Goal: Check status: Check status

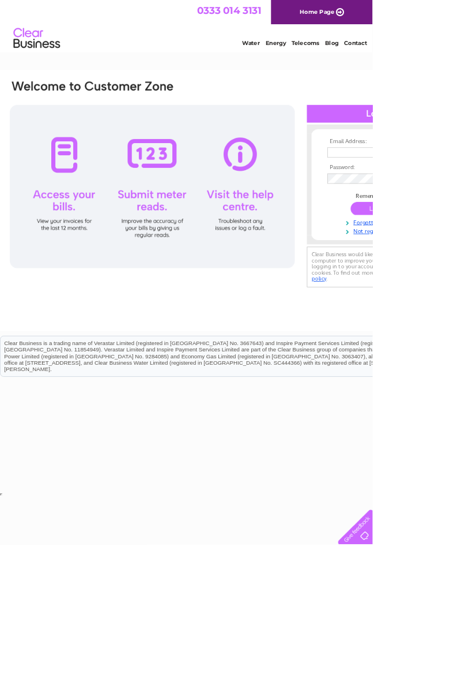
click at [451, 190] on input "text" at bounding box center [464, 188] width 119 height 13
type input "Steviebsbakery@aol.com"
click at [434, 251] on input "submit" at bounding box center [469, 259] width 71 height 16
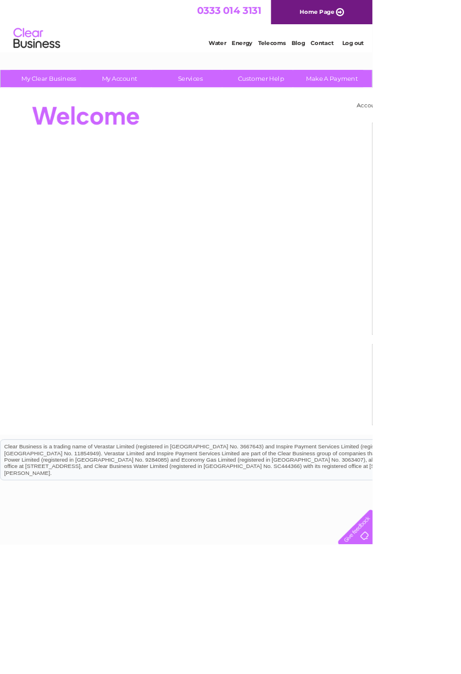
click at [148, 99] on link "My Account" at bounding box center [147, 97] width 95 height 21
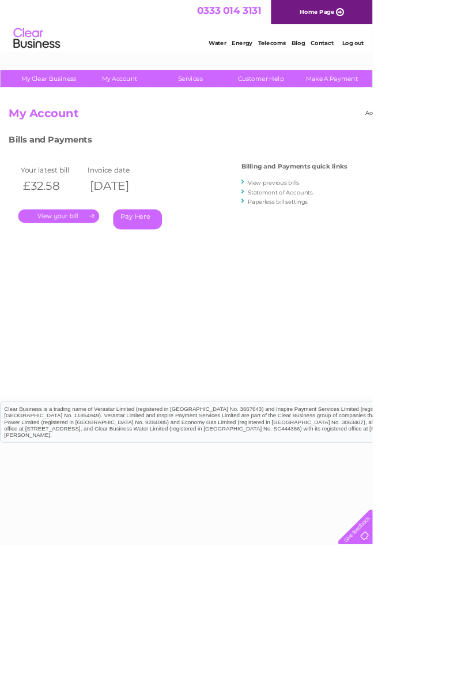
click at [91, 266] on link "." at bounding box center [72, 267] width 100 height 17
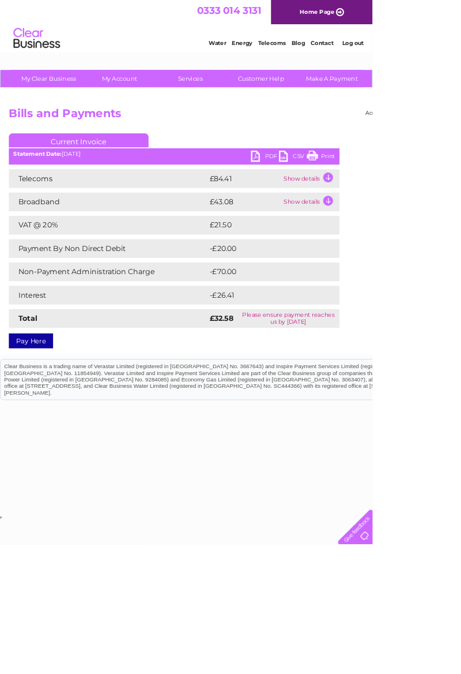
click at [390, 217] on td "Show details" at bounding box center [384, 220] width 72 height 23
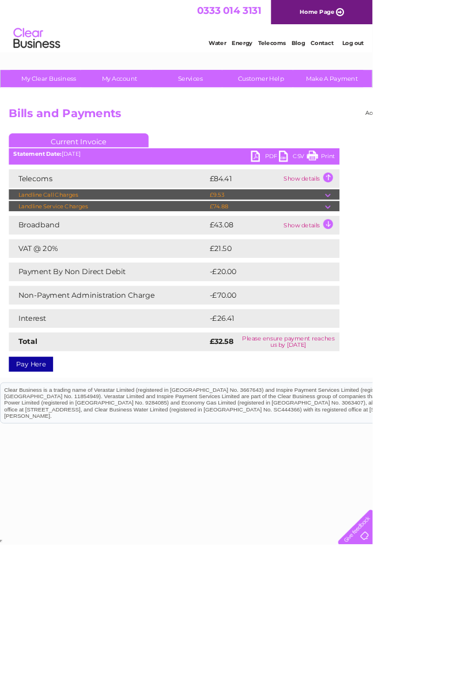
click at [397, 268] on td "Show details" at bounding box center [384, 278] width 72 height 23
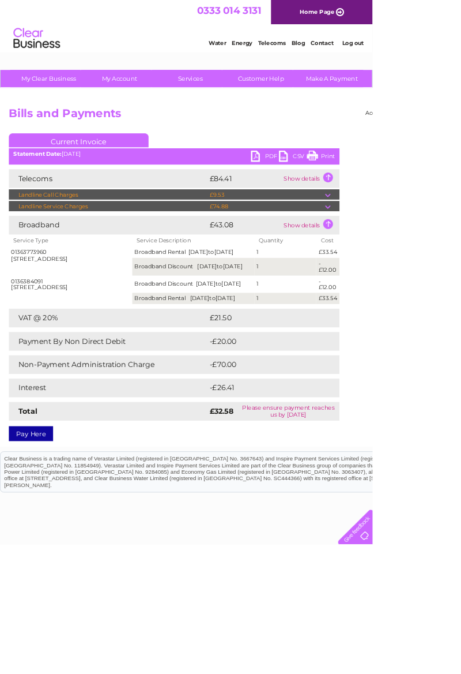
click at [406, 255] on td at bounding box center [412, 256] width 18 height 14
